Goal: Task Accomplishment & Management: Manage account settings

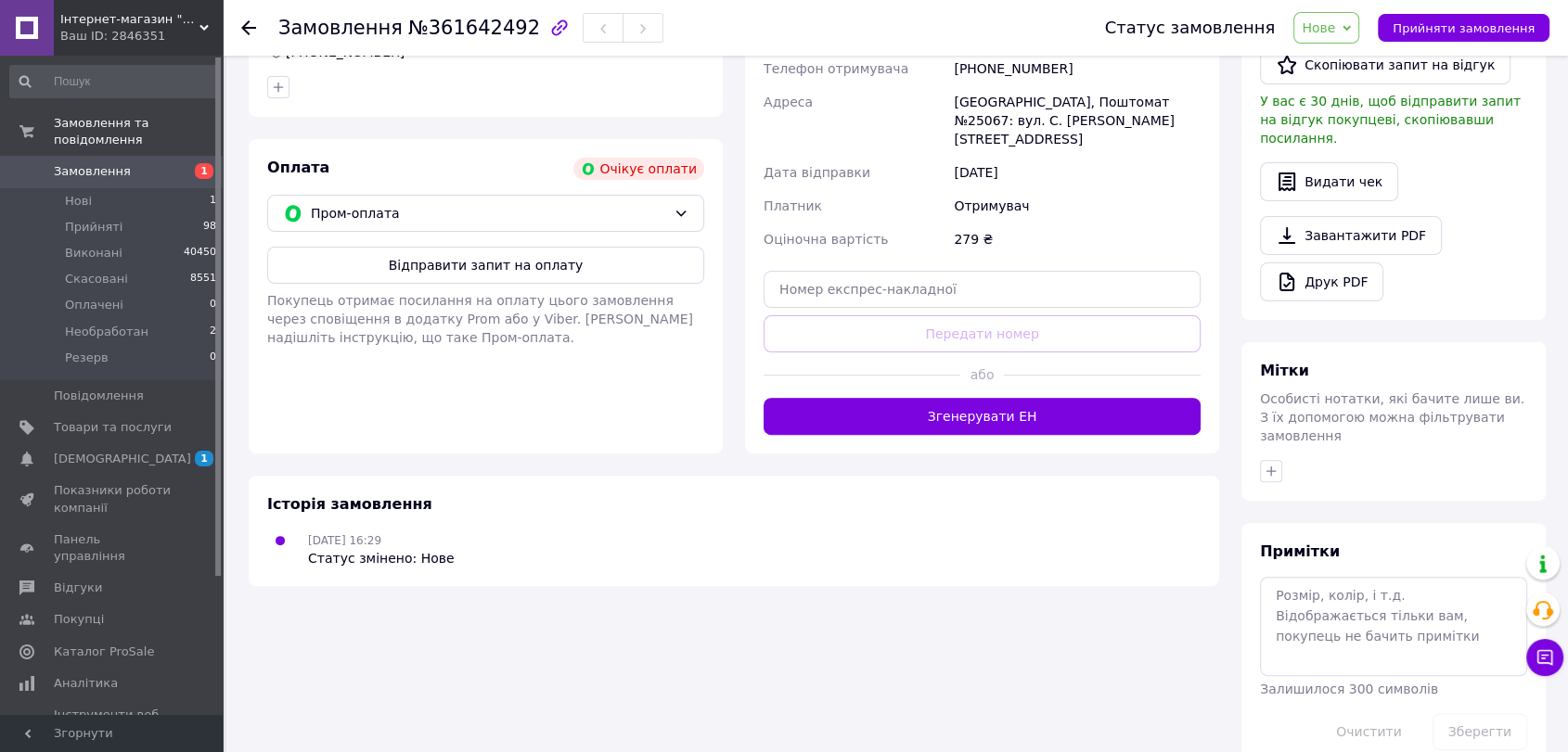
scroll to position [202, 0]
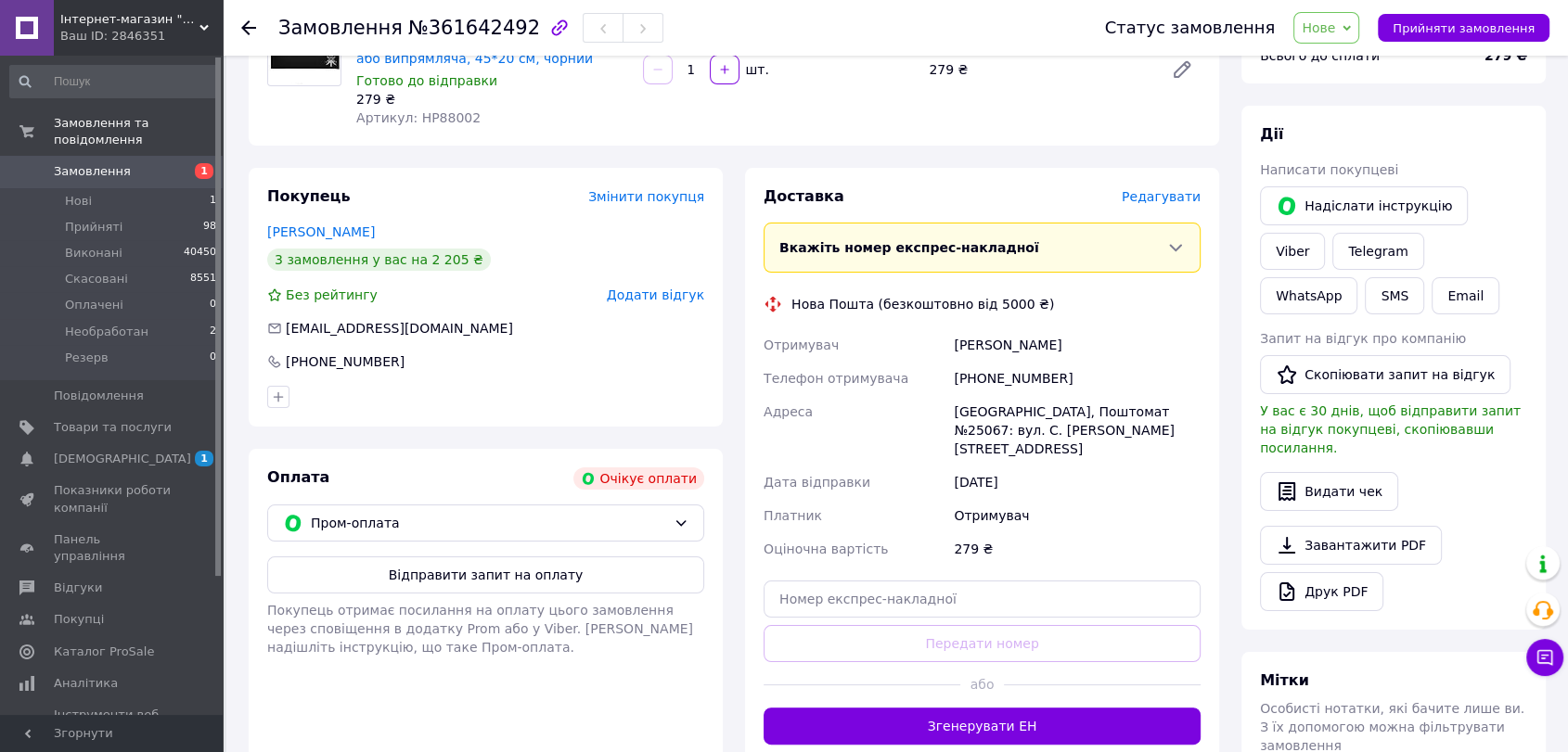
click at [1330, 30] on span "Нове" at bounding box center [1318, 28] width 33 height 15
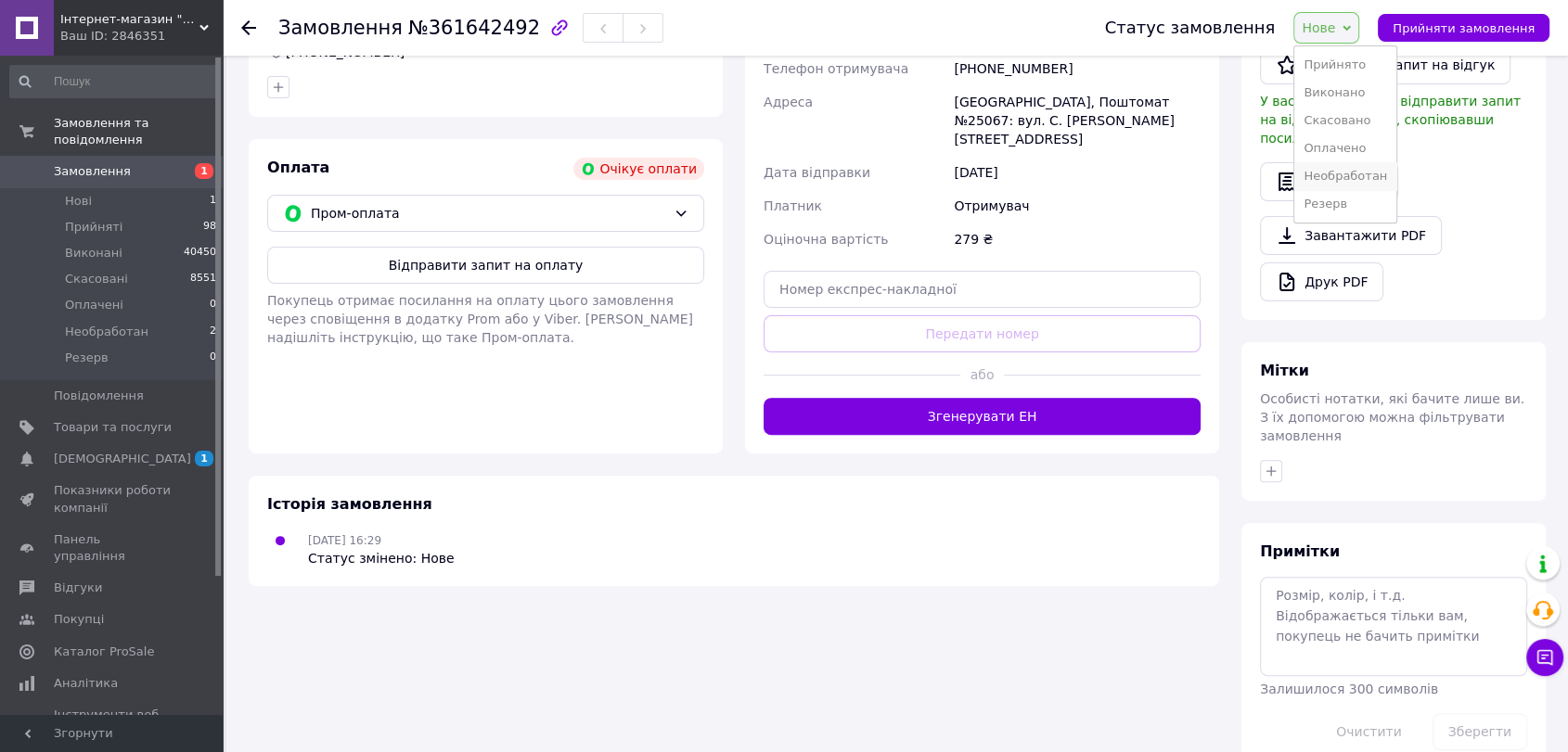
click at [1336, 162] on li "Необработан" at bounding box center [1345, 175] width 102 height 27
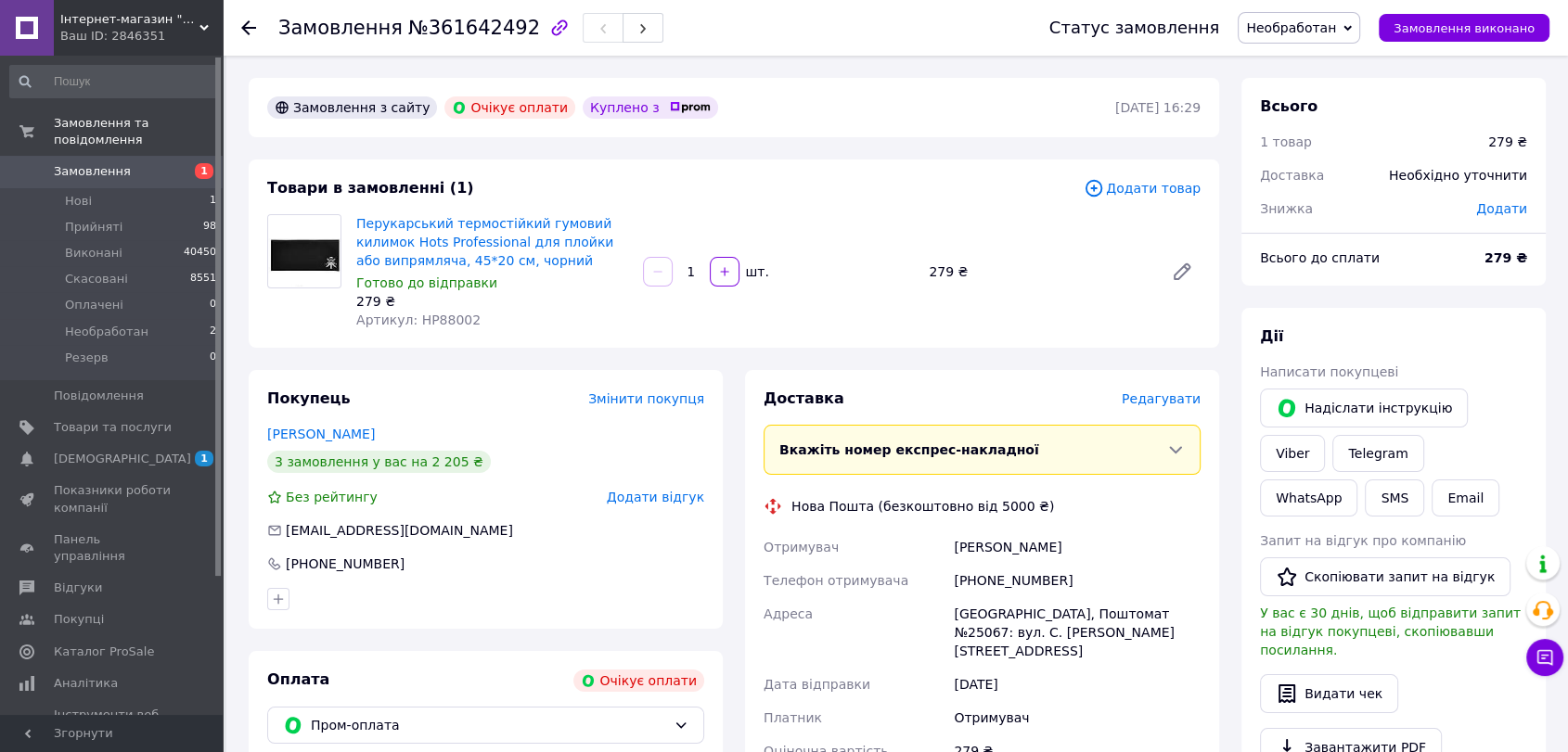
scroll to position [411, 0]
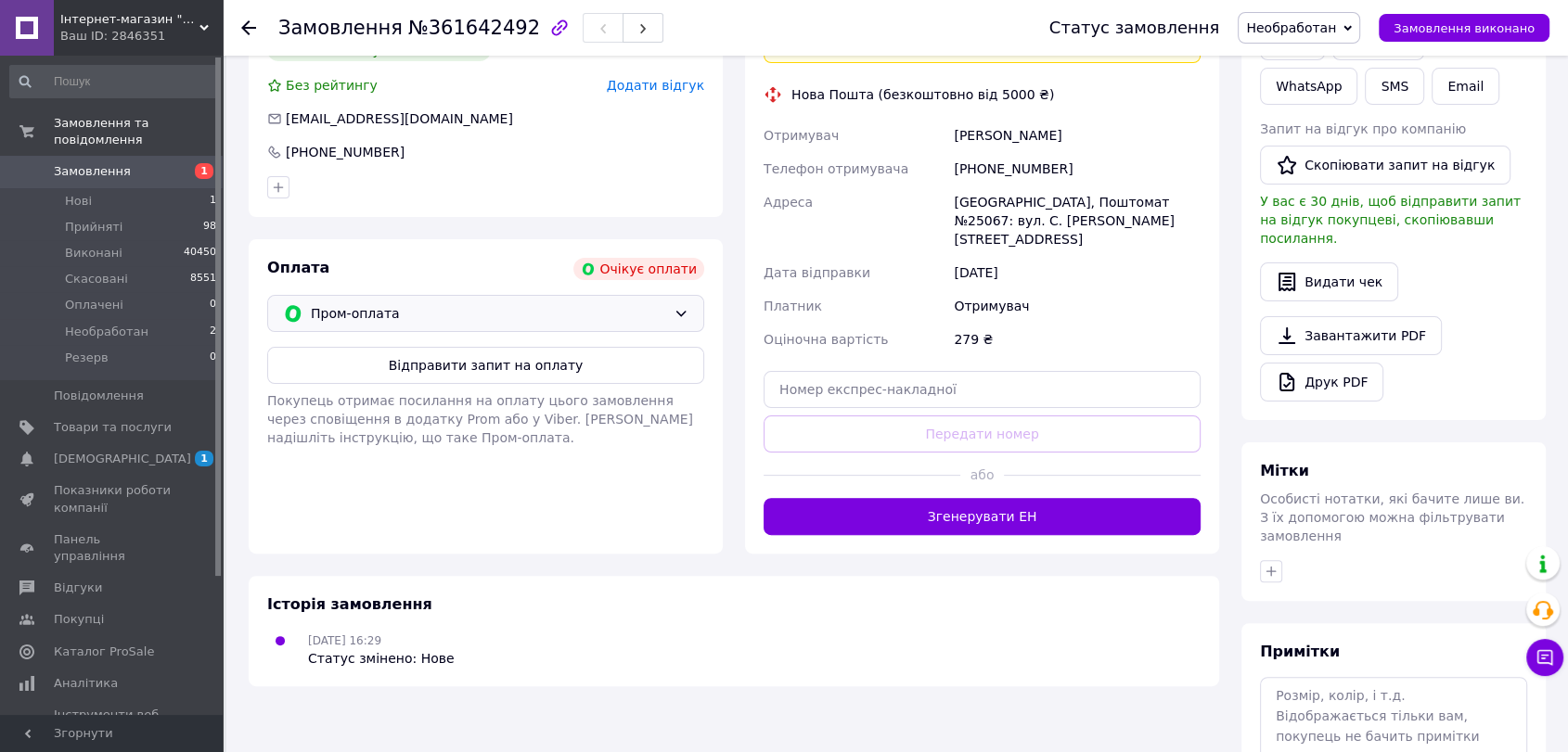
click at [563, 318] on span "Пром-оплата" at bounding box center [488, 313] width 355 height 21
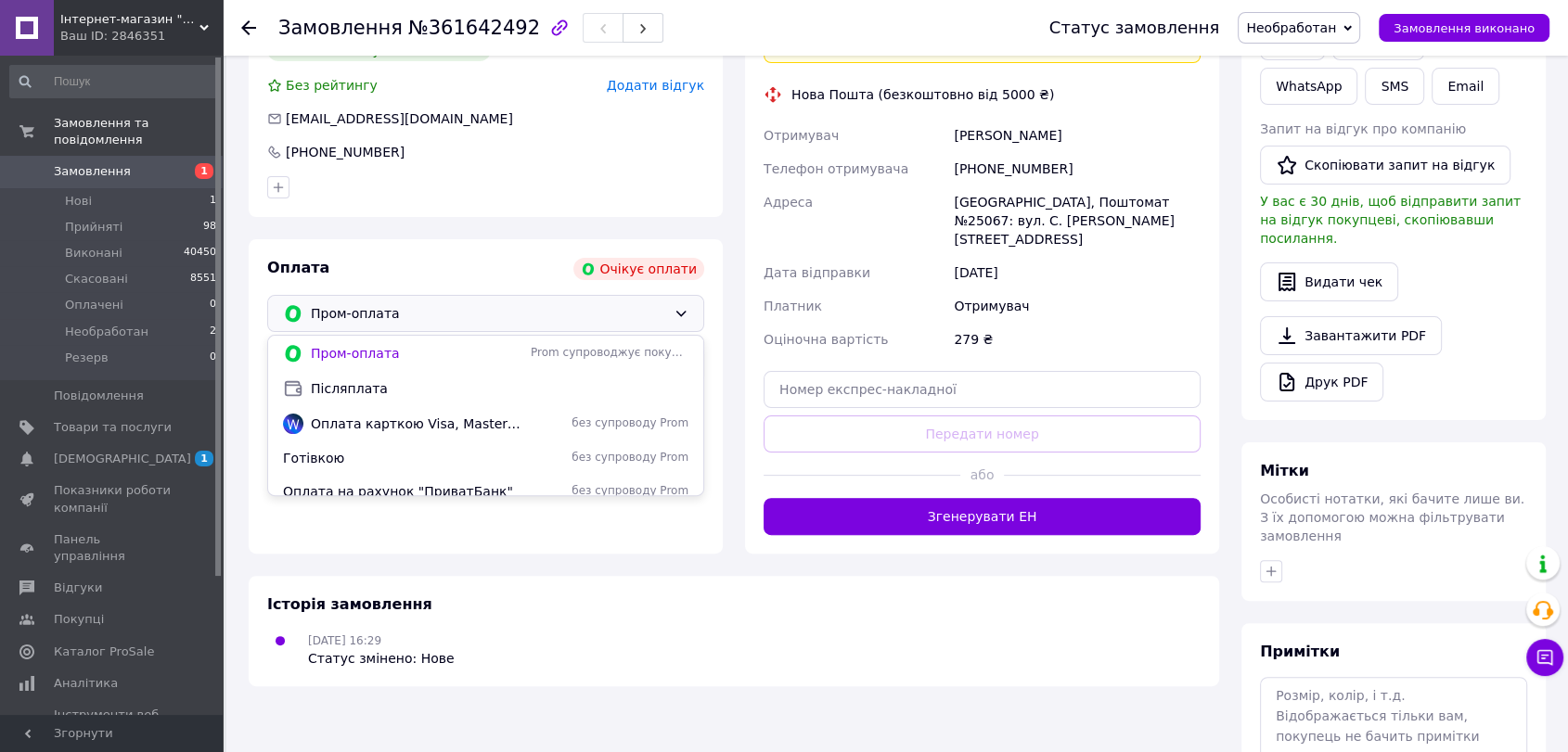
drag, startPoint x: 464, startPoint y: 395, endPoint x: 547, endPoint y: 456, distance: 103.0
click at [464, 395] on span "Післяплата" at bounding box center [499, 389] width 378 height 19
